Goal: Check status

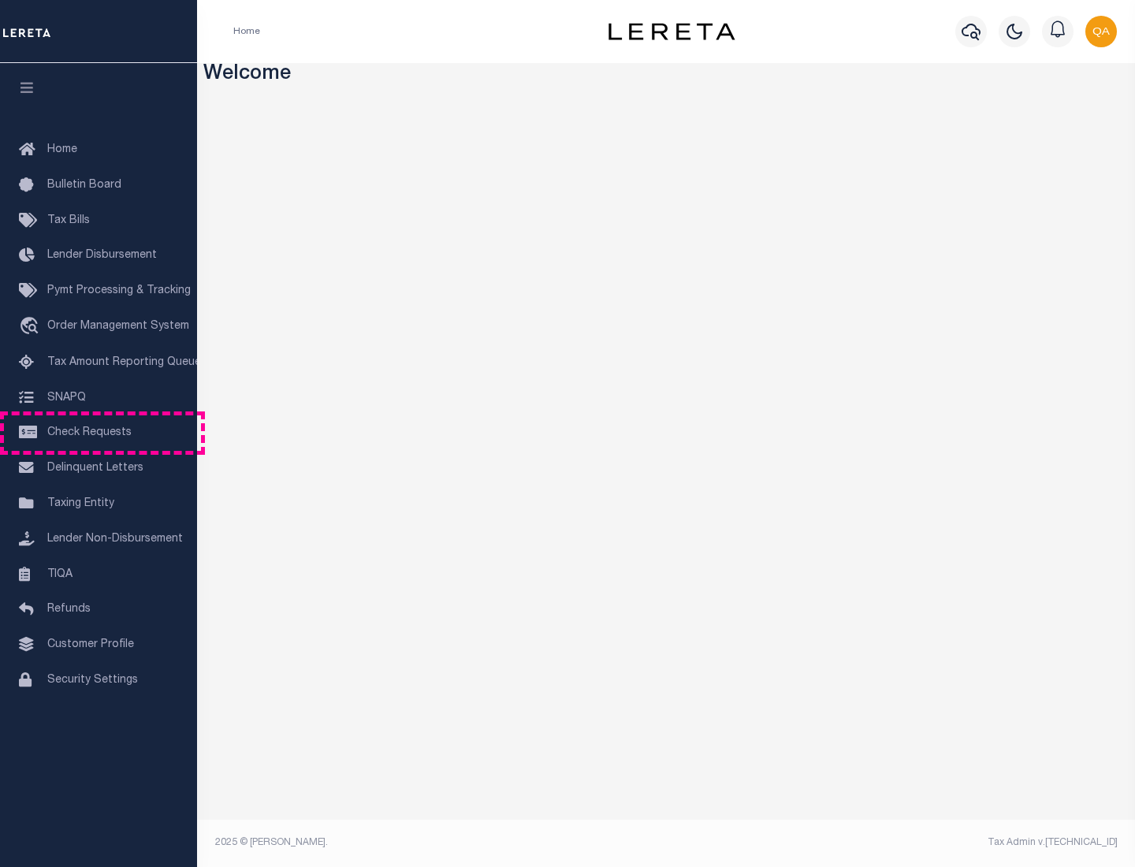
click at [98, 433] on span "Check Requests" at bounding box center [89, 432] width 84 height 11
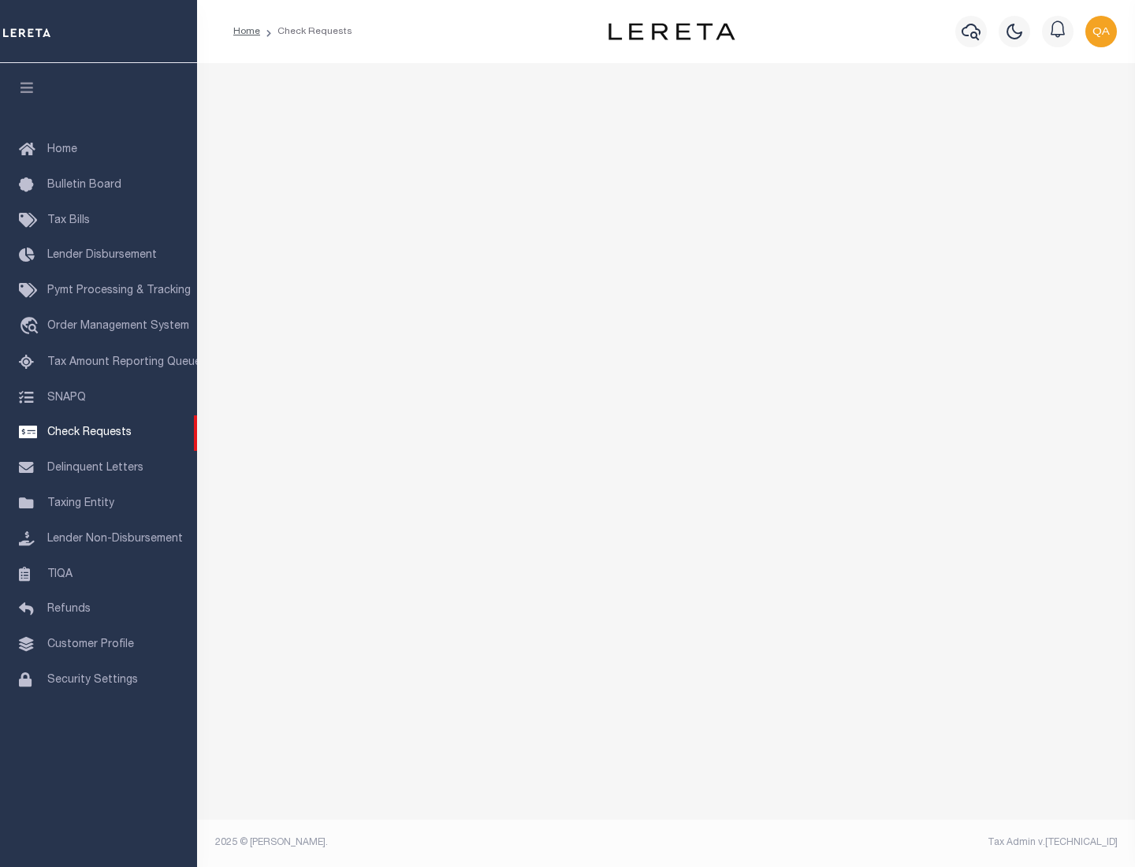
select select "50"
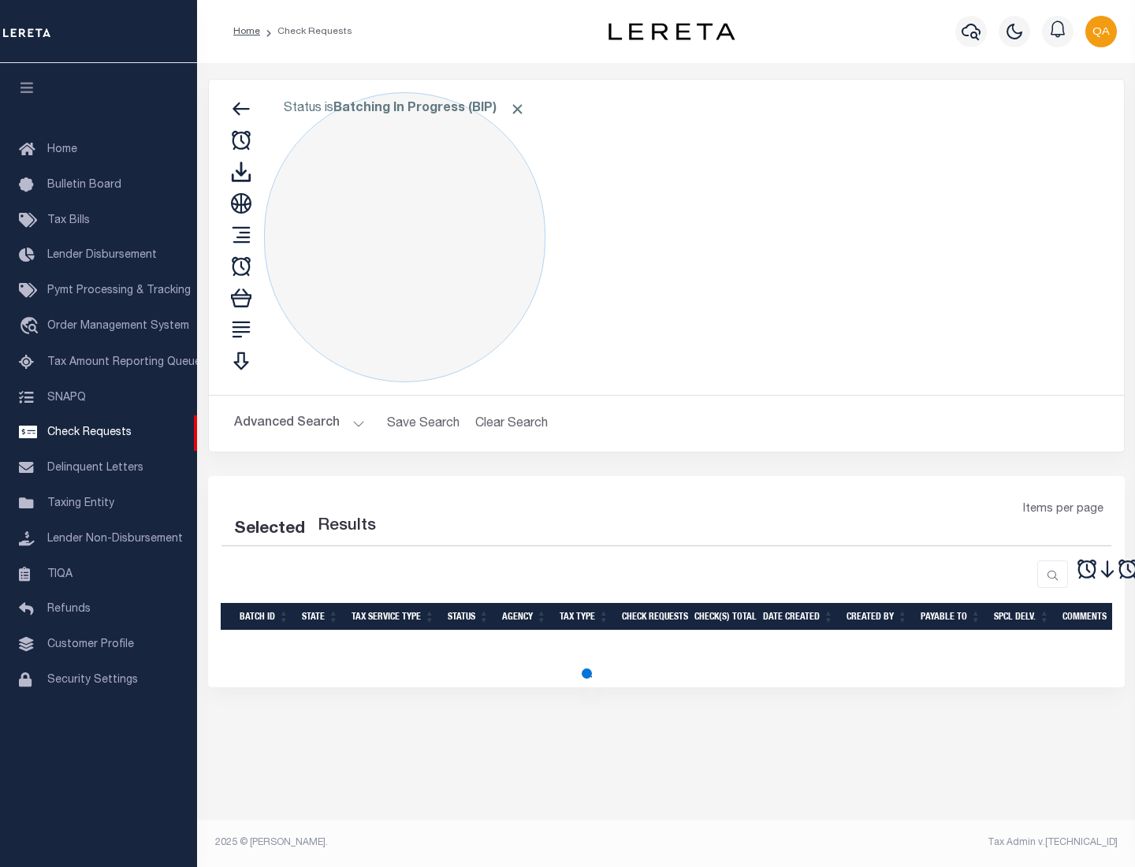
select select "50"
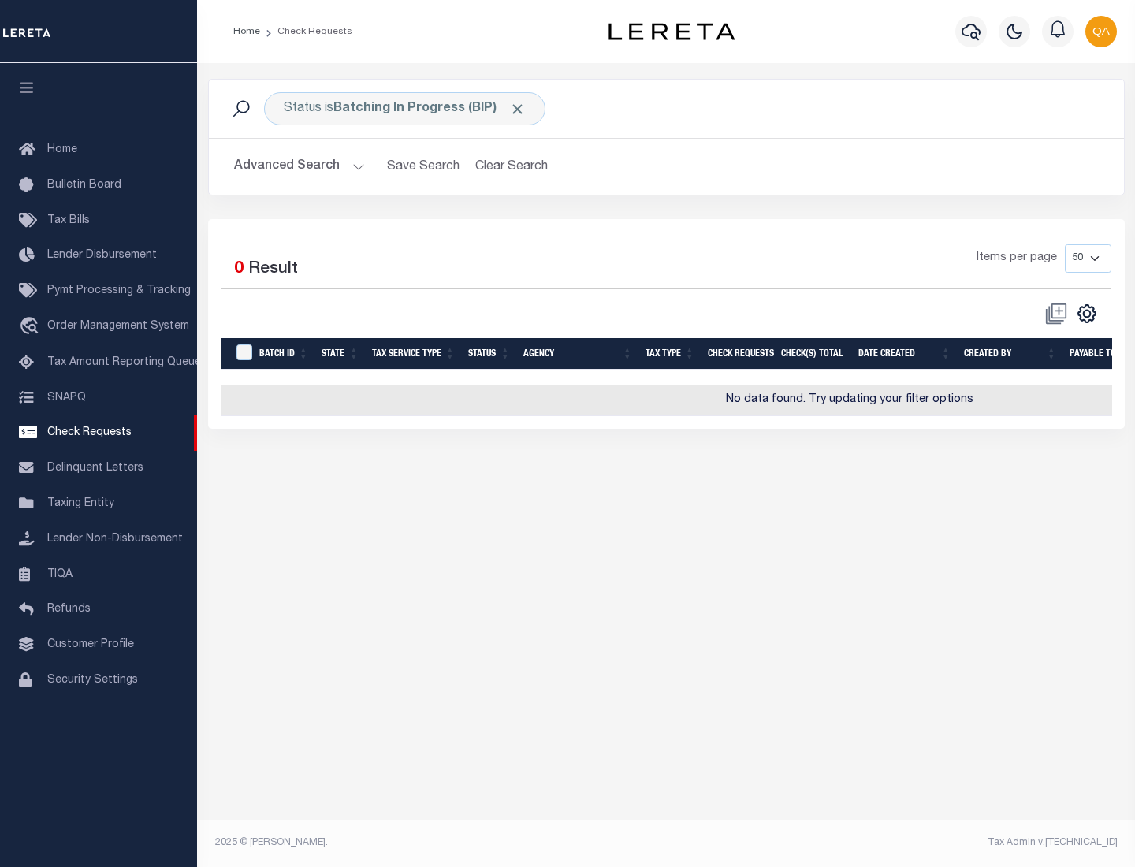
click at [518, 109] on span "Click to Remove" at bounding box center [517, 109] width 17 height 17
